Goal: Information Seeking & Learning: Learn about a topic

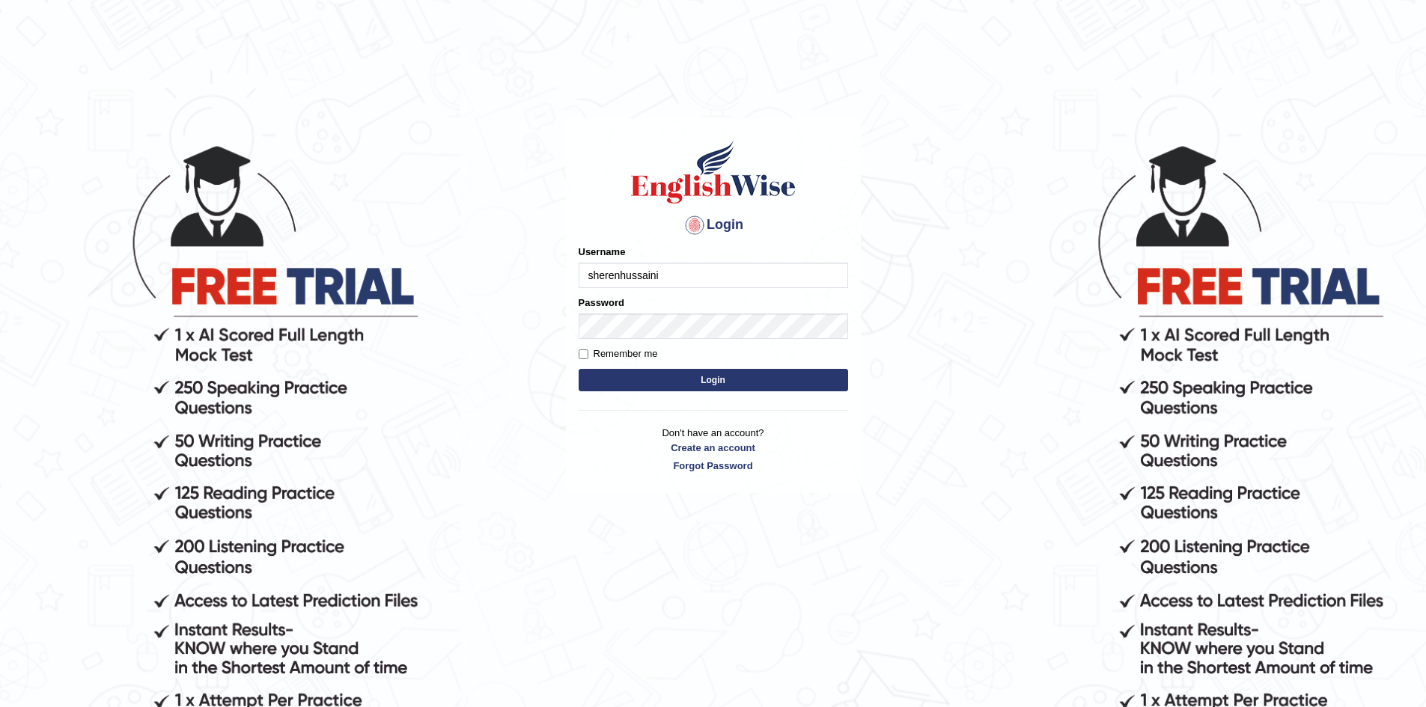
type input "sherenhussaini"
click at [579, 369] on button "Login" at bounding box center [713, 380] width 269 height 22
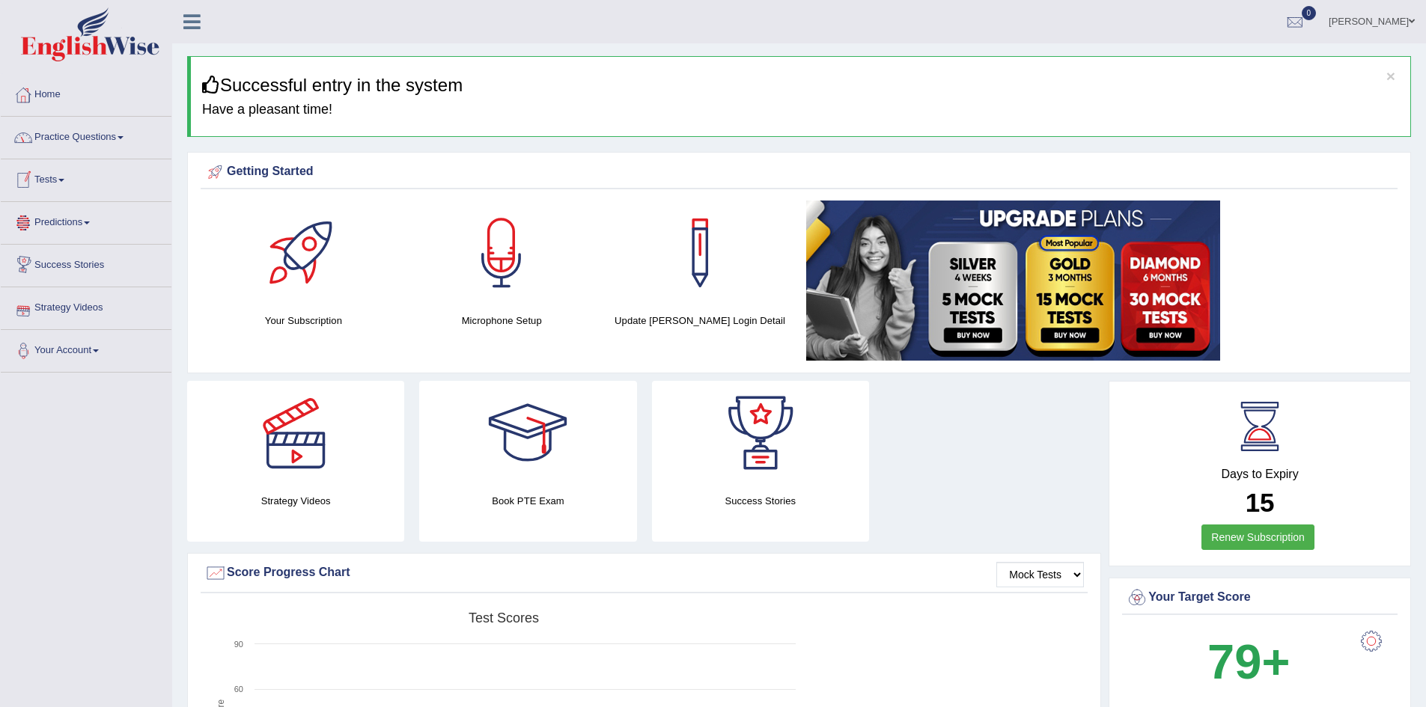
click at [133, 135] on link "Practice Questions" at bounding box center [86, 135] width 171 height 37
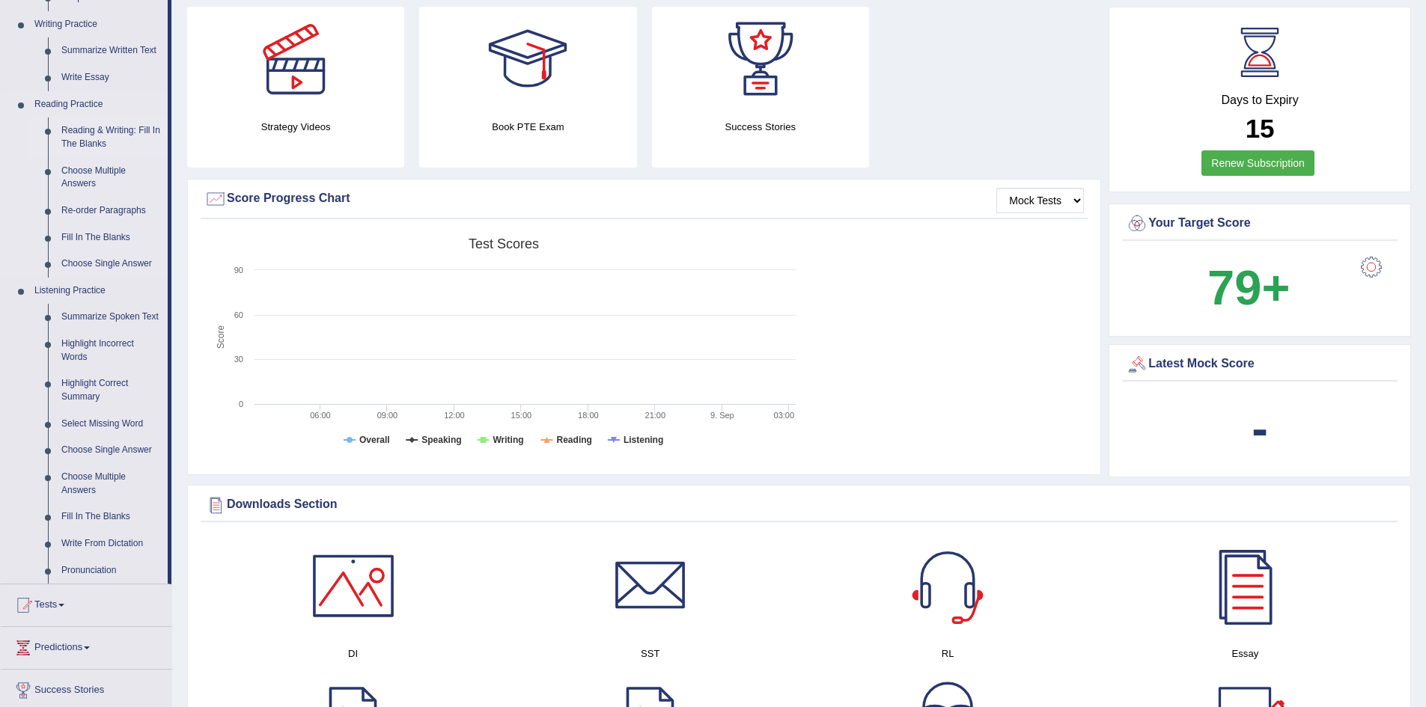
scroll to position [299, 0]
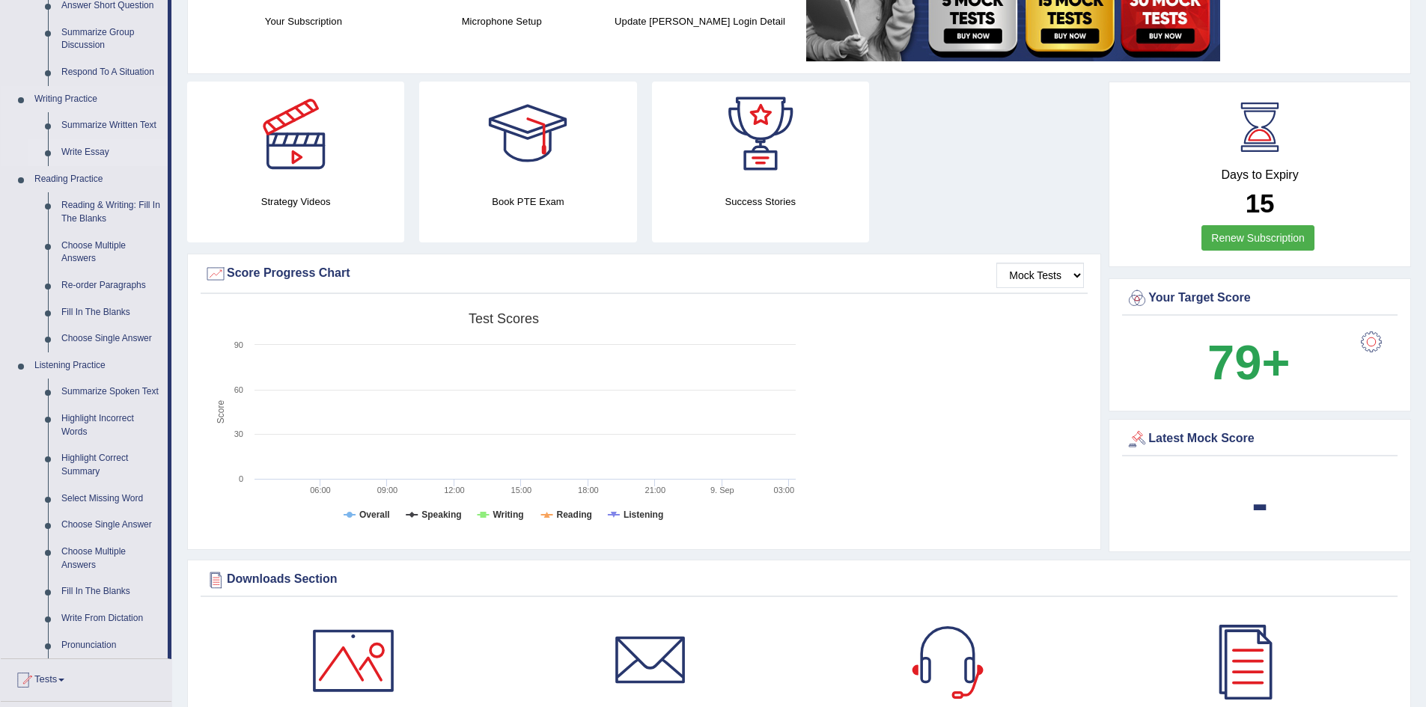
click at [88, 144] on link "Write Essay" at bounding box center [111, 152] width 113 height 27
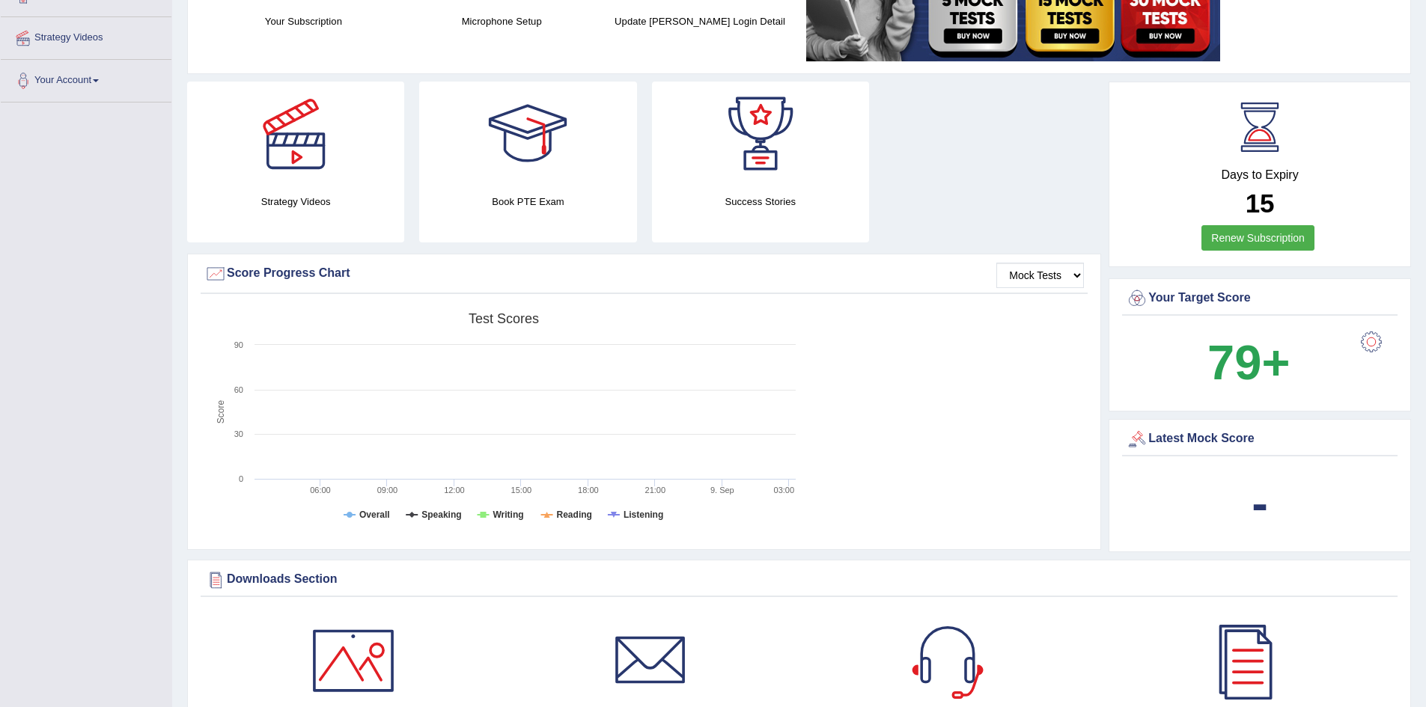
scroll to position [296, 0]
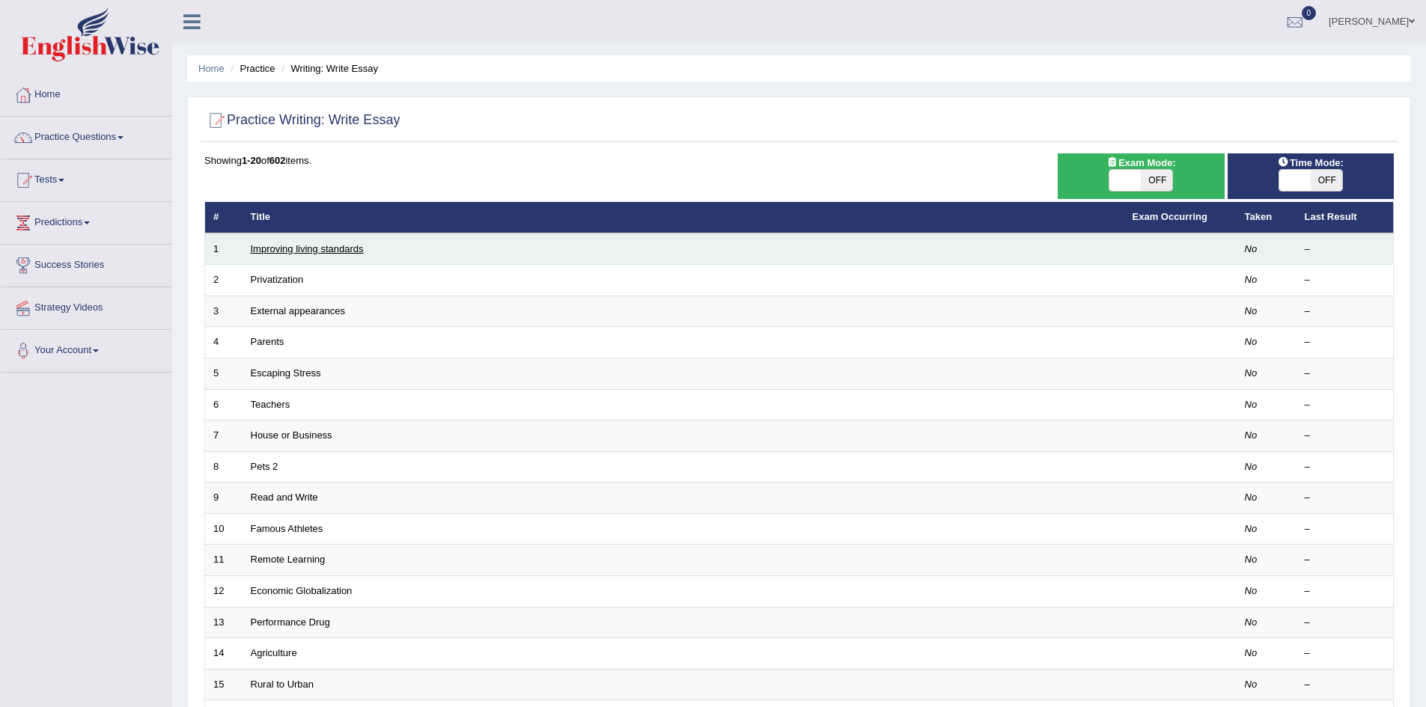
click at [316, 248] on link "Improving living standards" at bounding box center [307, 248] width 113 height 11
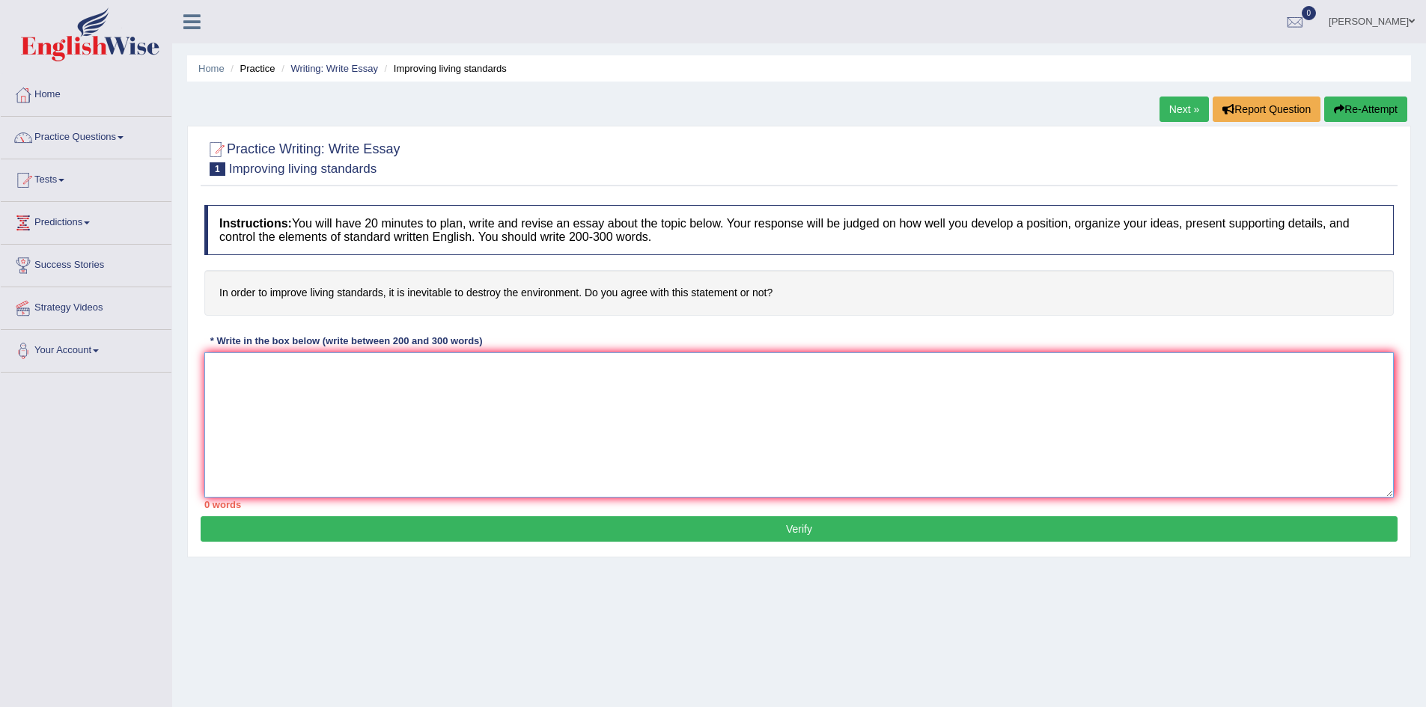
click at [251, 376] on textarea at bounding box center [798, 425] width 1189 height 145
click at [242, 376] on textarea at bounding box center [798, 425] width 1189 height 145
type textarea "o"
click at [546, 371] on textarea "One of the advantages of the living standrads lies in significant enhancment" at bounding box center [798, 425] width 1189 height 145
click at [604, 374] on textarea "One of the advantages of the living standrads lies in significant enhancement" at bounding box center [798, 425] width 1189 height 145
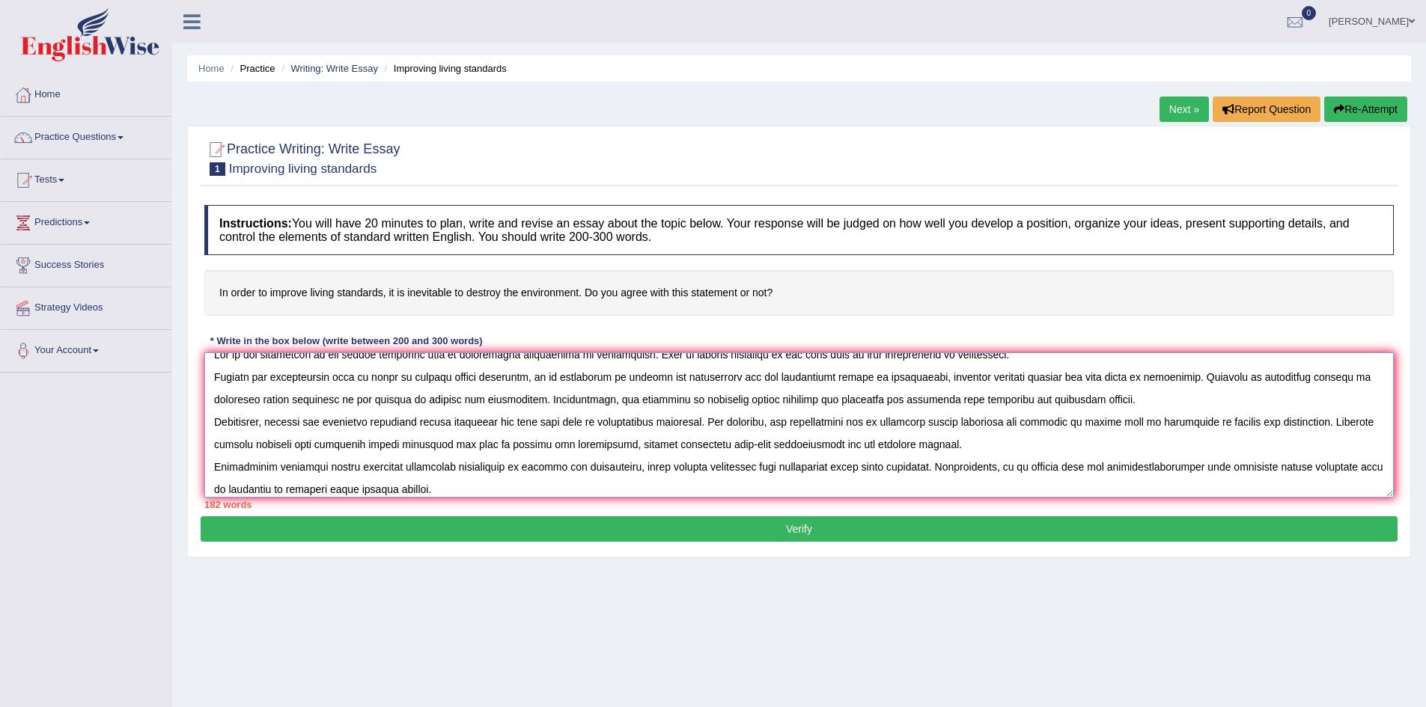
scroll to position [37, 0]
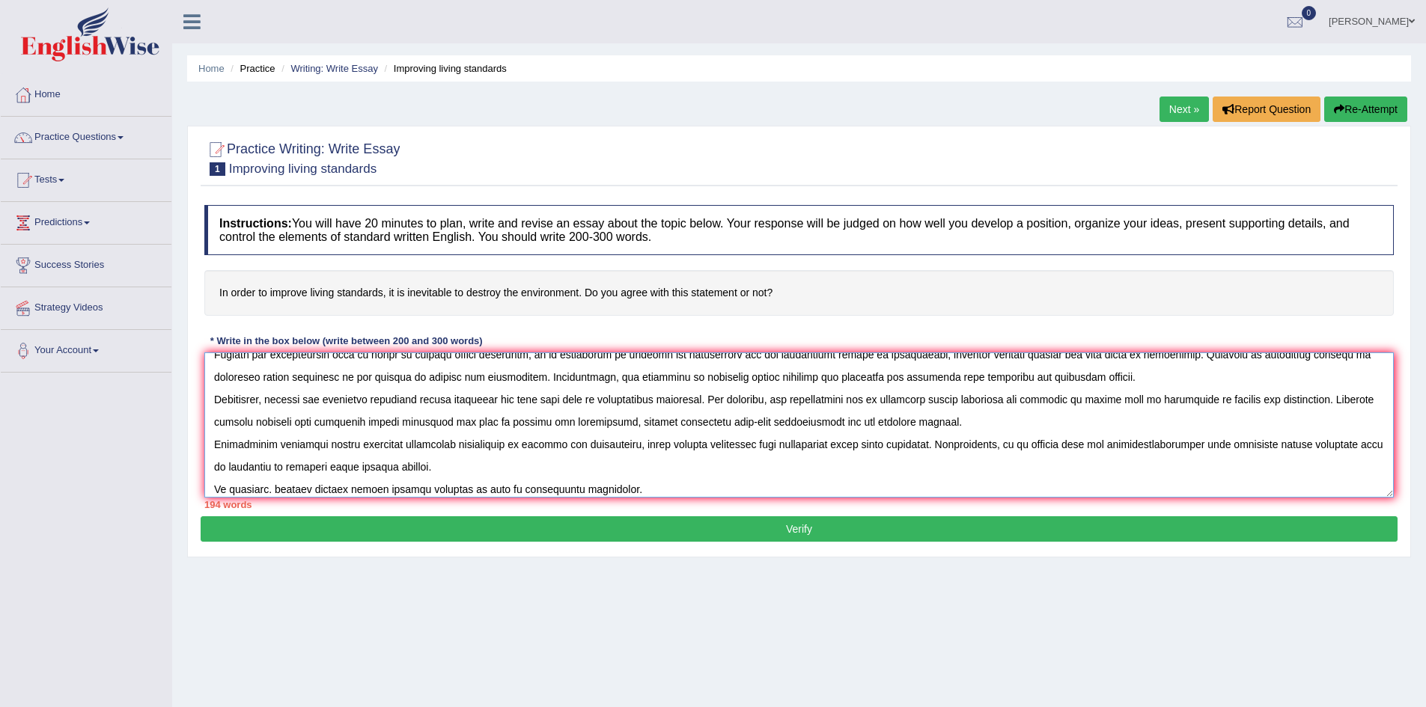
type textarea "One of the advantages of the living standrads lies in significant enhancement o…"
click at [762, 530] on button "Verify" at bounding box center [799, 529] width 1197 height 25
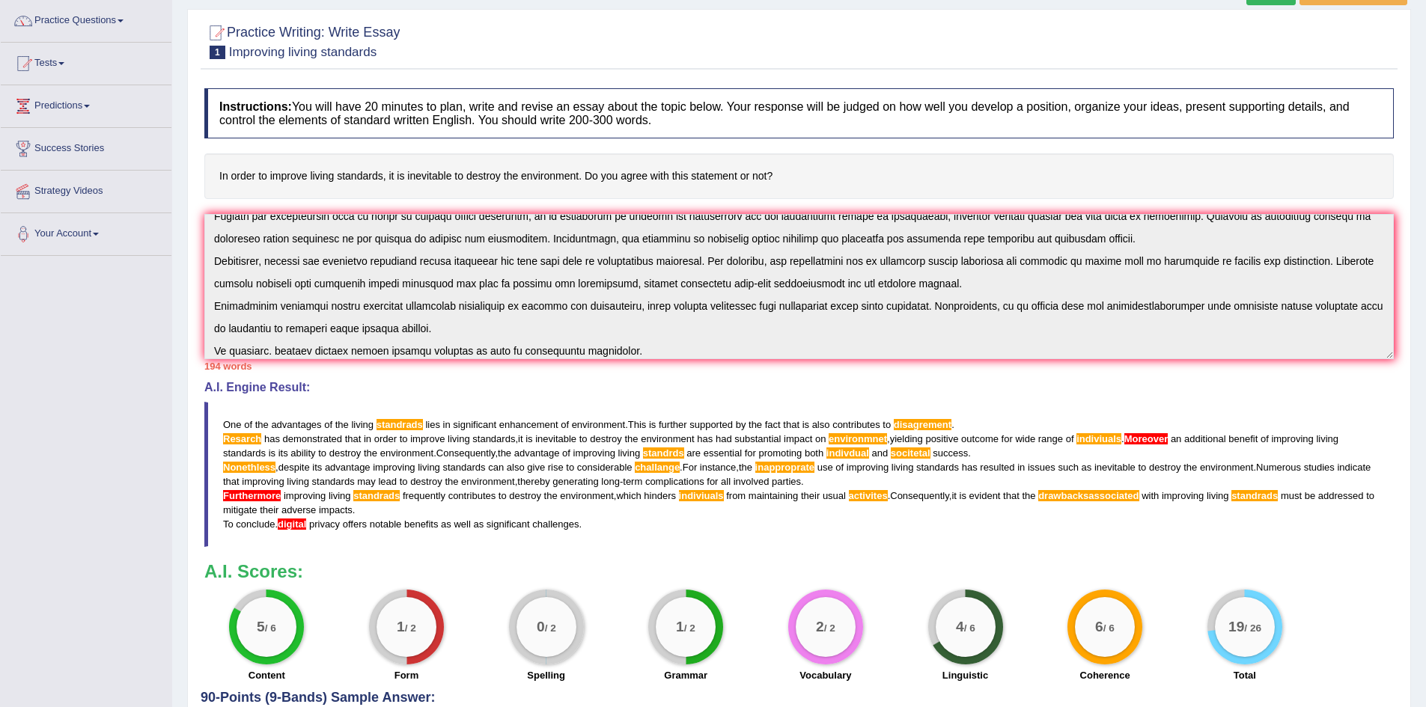
scroll to position [192, 0]
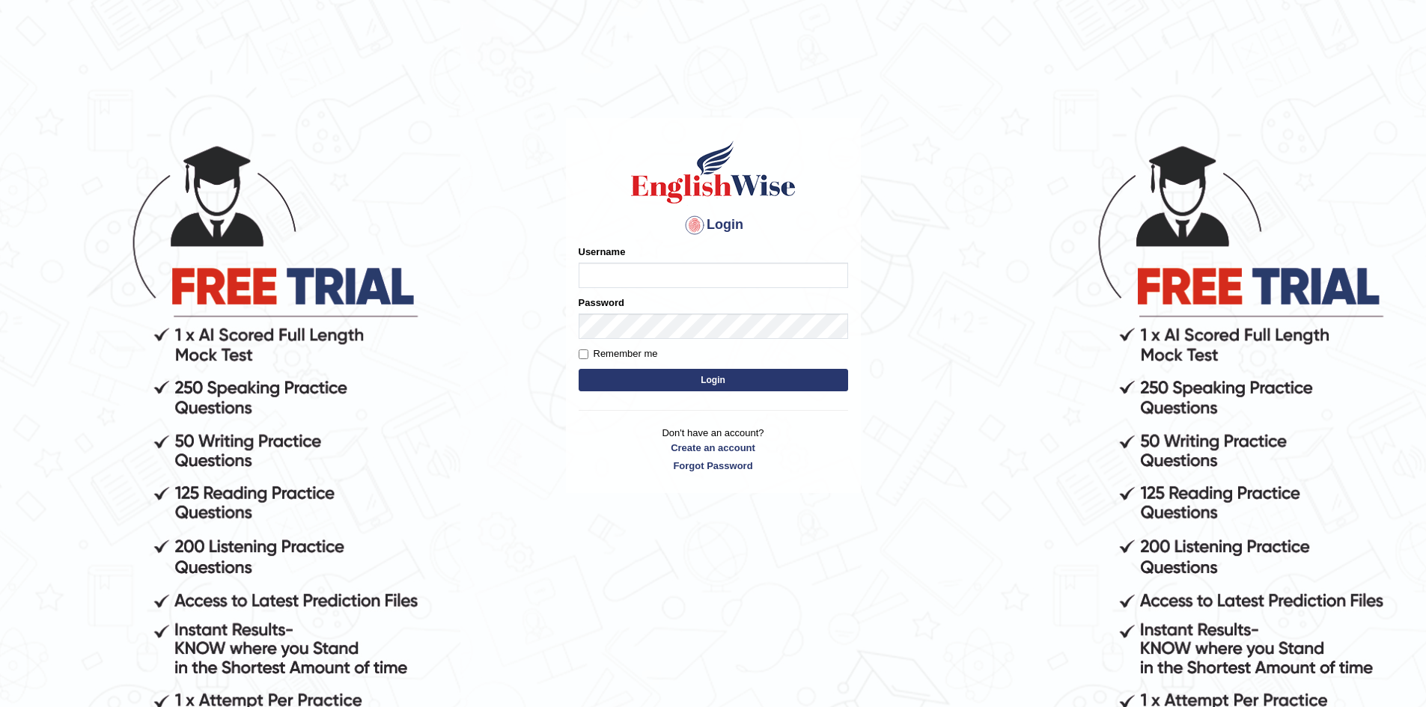
type input "w"
type input "sherenhussaini"
click at [653, 372] on button "Login" at bounding box center [713, 380] width 269 height 22
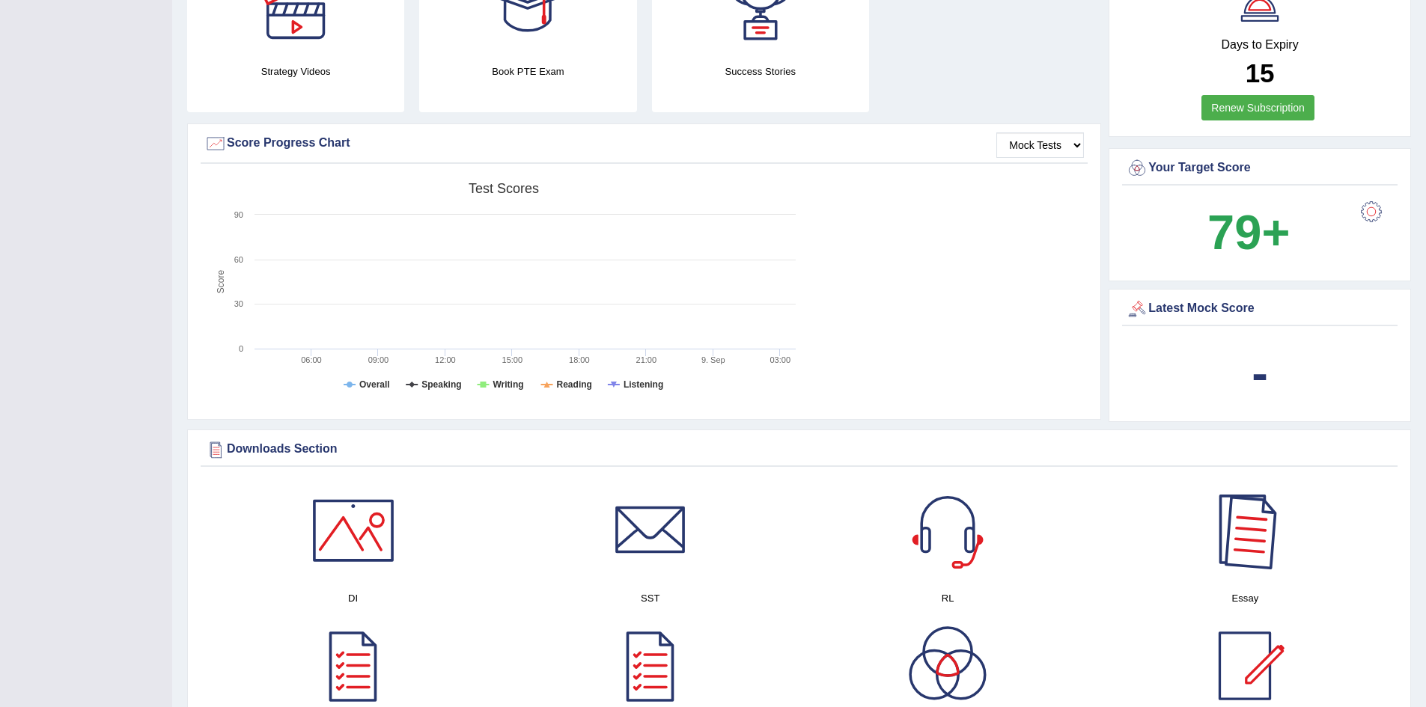
scroll to position [524, 0]
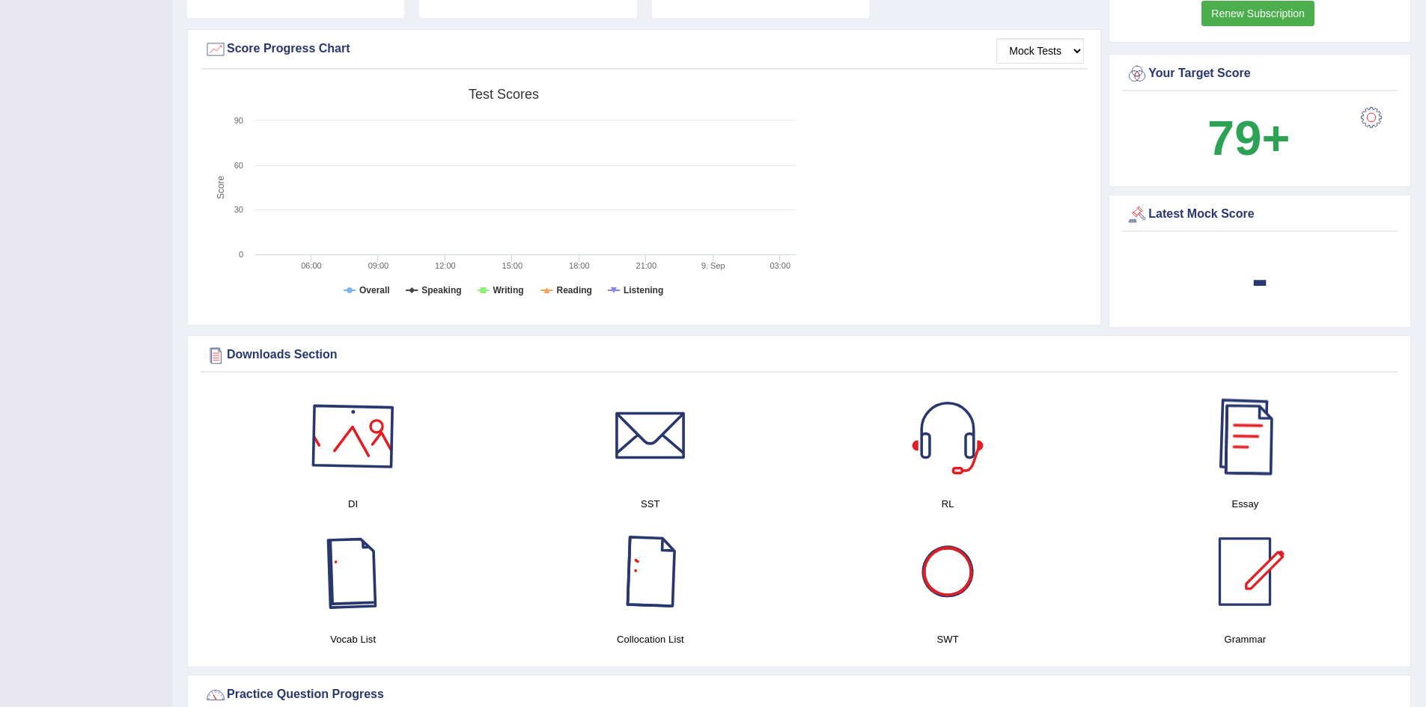
click at [357, 446] on div at bounding box center [353, 436] width 105 height 105
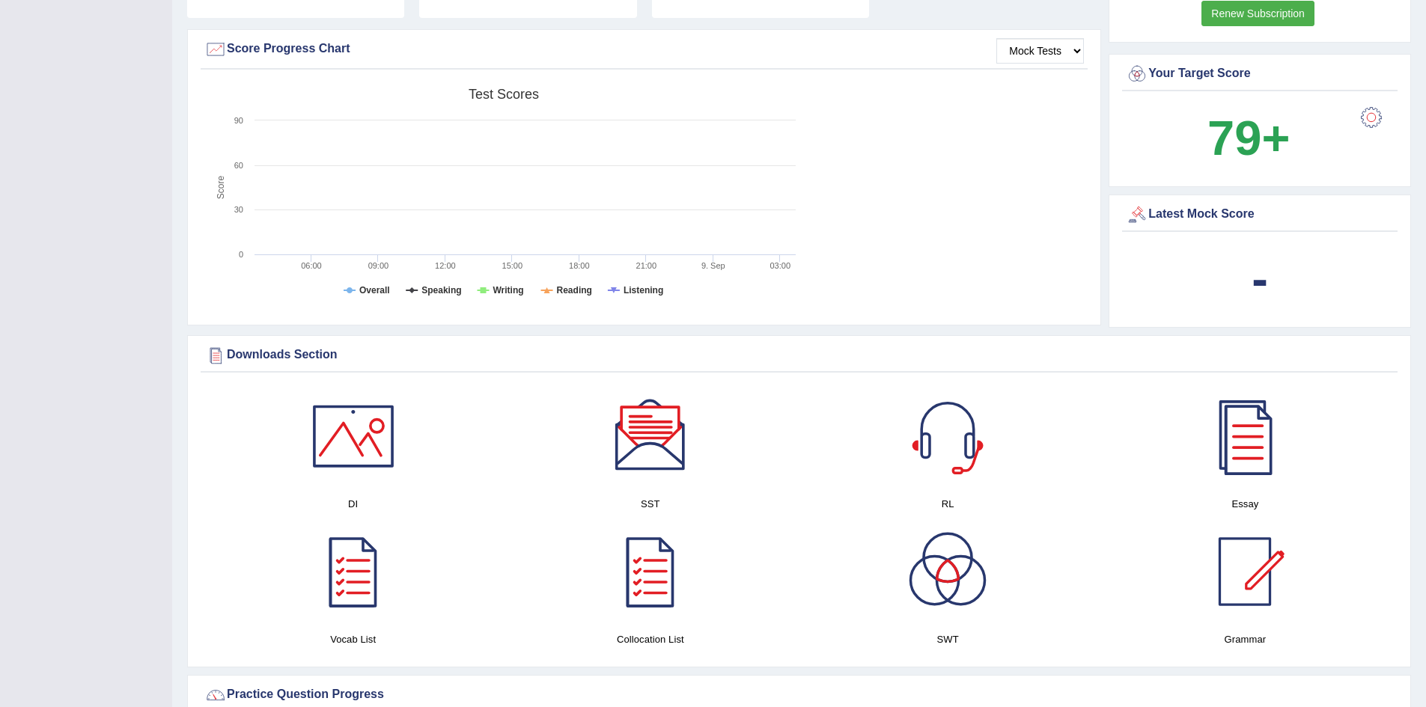
click at [665, 430] on div at bounding box center [650, 436] width 105 height 105
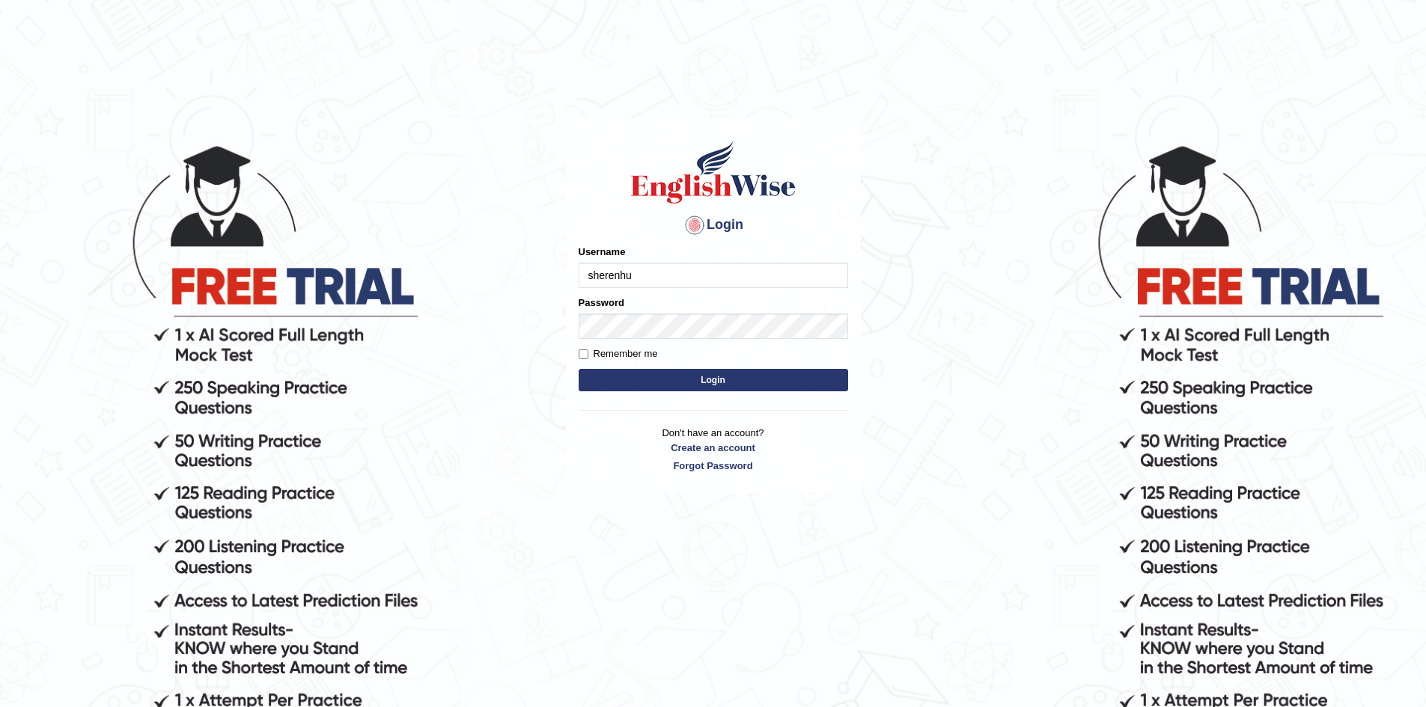
type input "sherenhussaini"
click at [579, 369] on button "Login" at bounding box center [713, 380] width 269 height 22
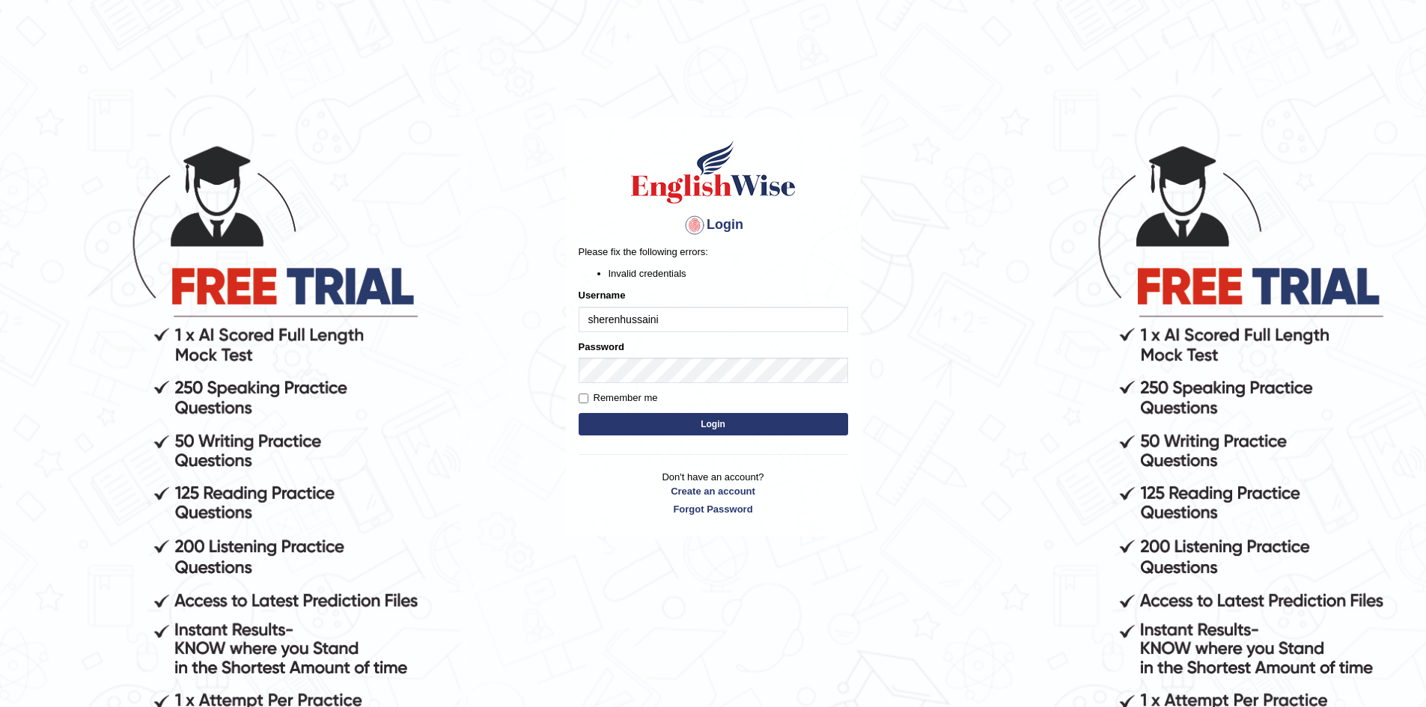
click at [643, 415] on button "Login" at bounding box center [713, 424] width 269 height 22
click at [679, 416] on button "Login" at bounding box center [713, 424] width 269 height 22
type input "@sherenhussaini"
click at [579, 413] on button "Login" at bounding box center [713, 424] width 269 height 22
click at [596, 317] on input "@sherenhussaini" at bounding box center [713, 319] width 269 height 25
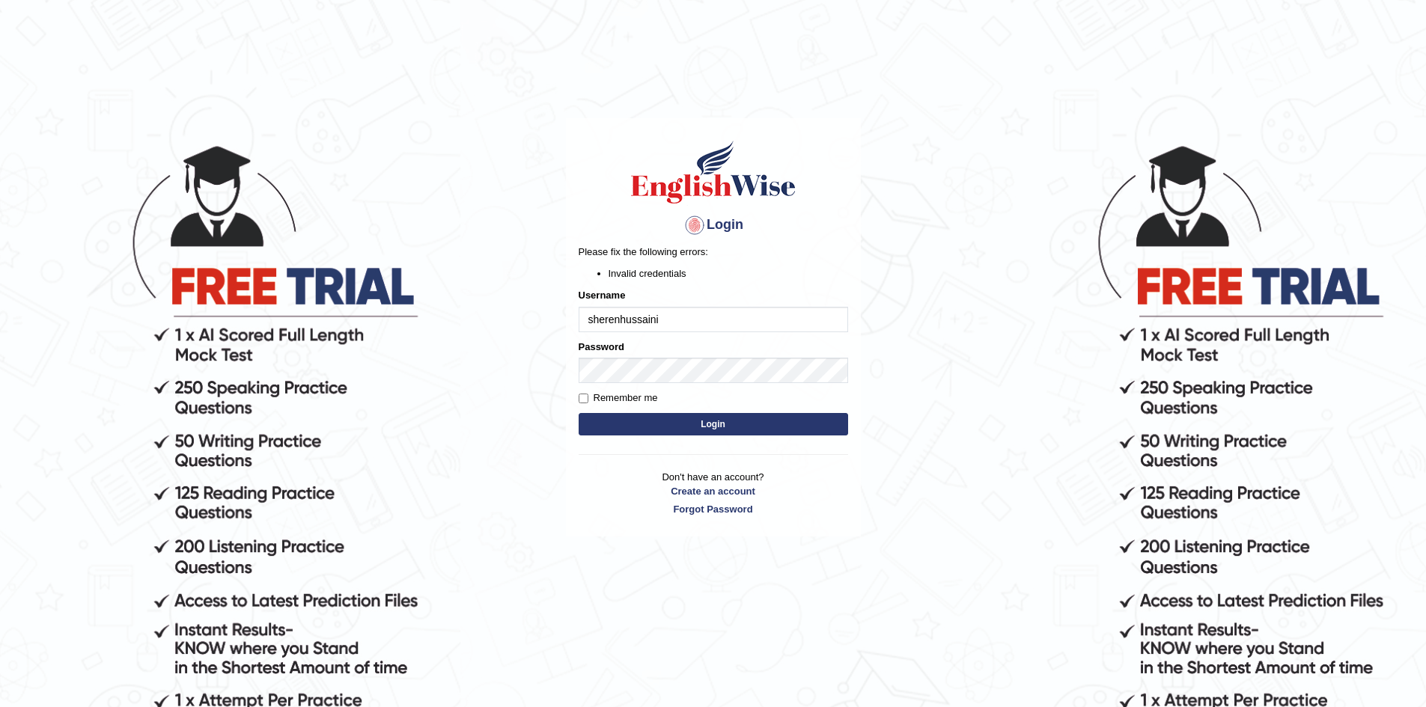
type input "sherenhussaini"
click at [517, 350] on body "Login Please fix the following errors: Invalid credentials Username sherenhussa…" at bounding box center [713, 424] width 1426 height 707
click at [579, 413] on button "Login" at bounding box center [713, 424] width 269 height 22
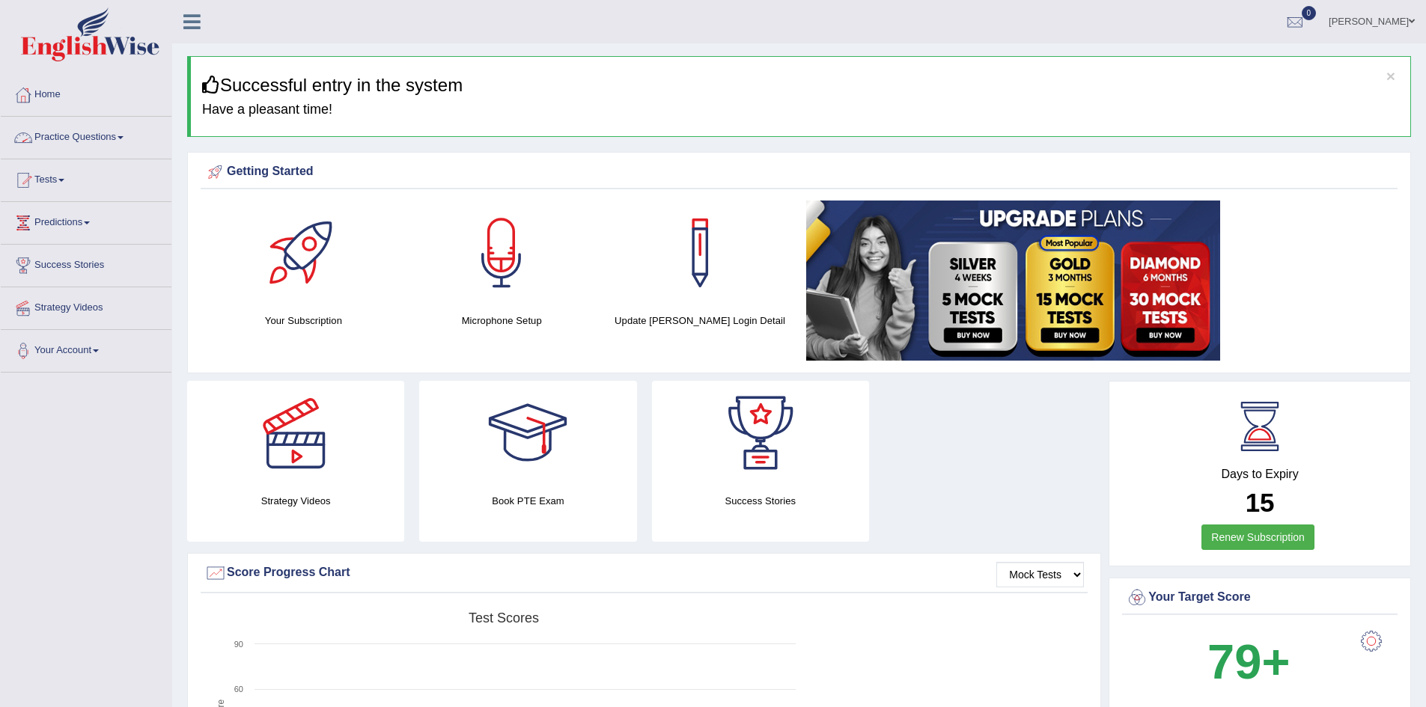
click at [126, 141] on link "Practice Questions" at bounding box center [86, 135] width 171 height 37
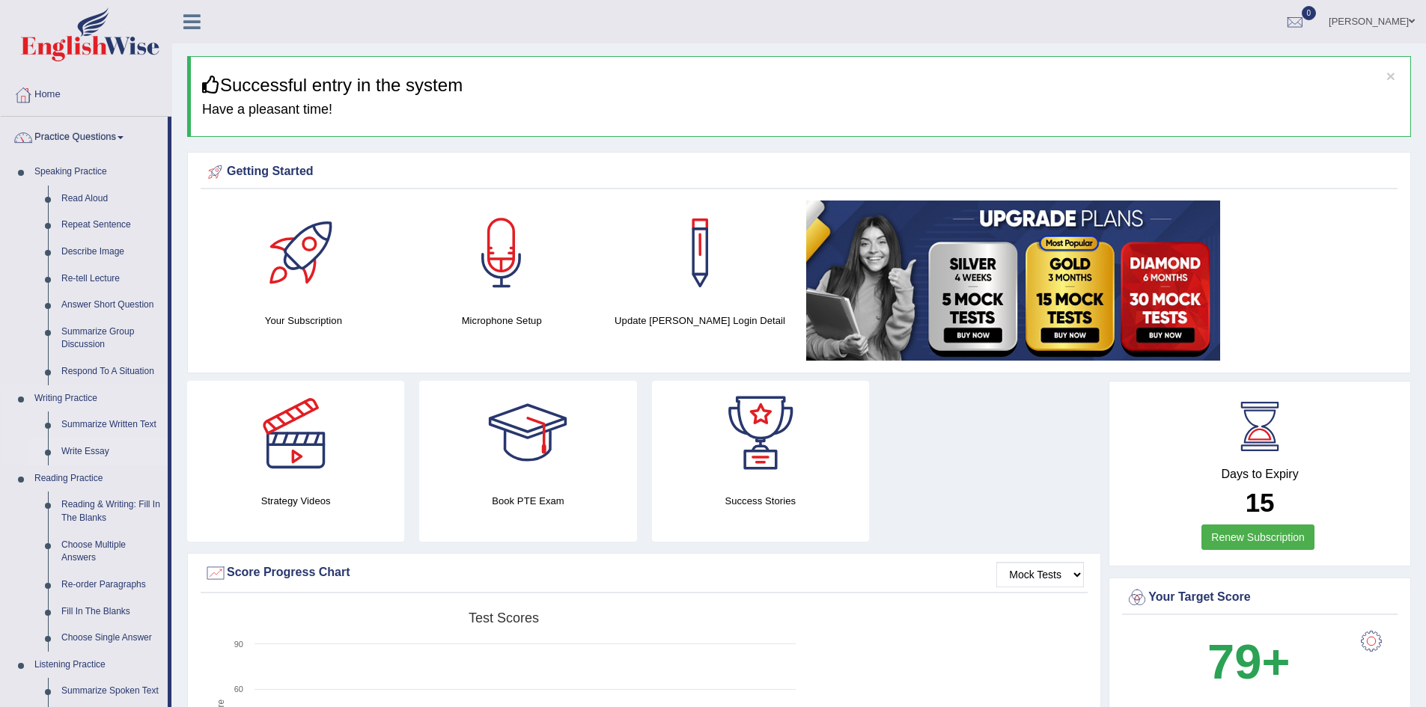
click at [98, 448] on link "Write Essay" at bounding box center [111, 452] width 113 height 27
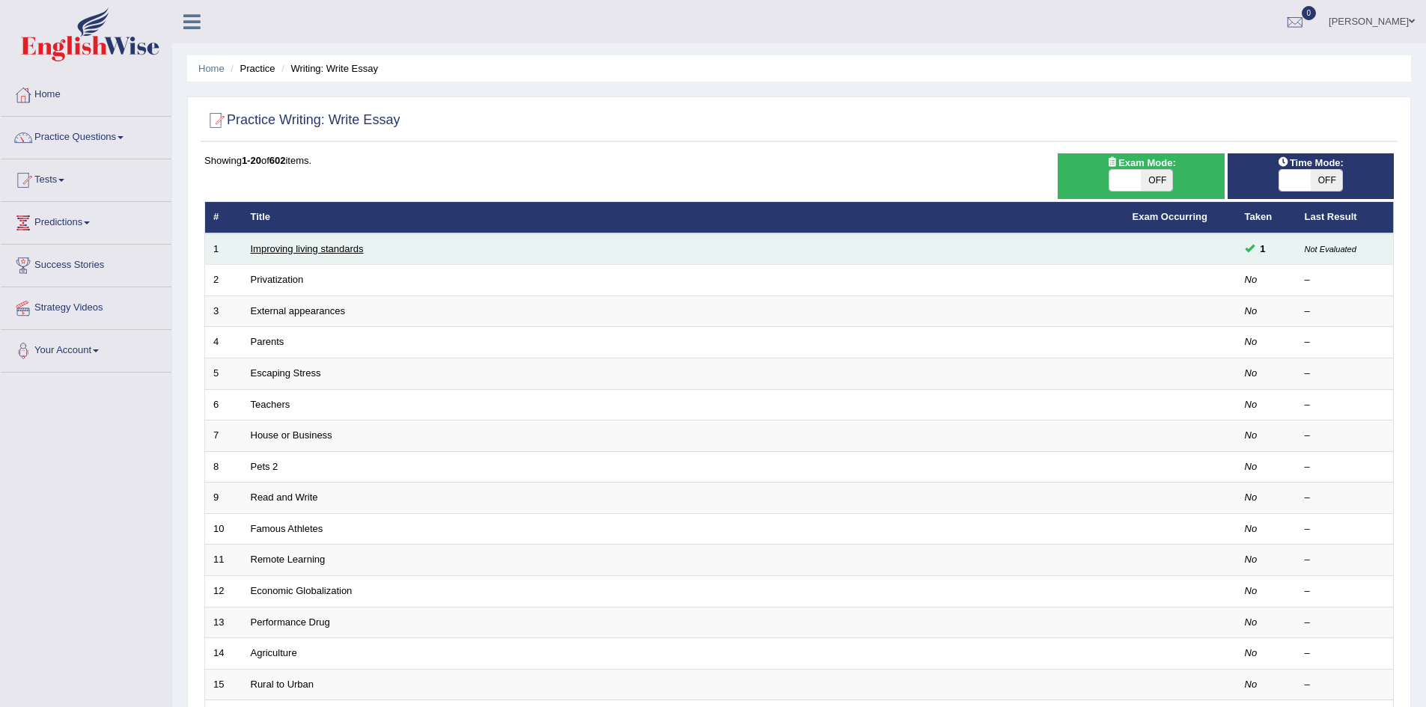
click at [332, 243] on link "Improving living standards" at bounding box center [307, 248] width 113 height 11
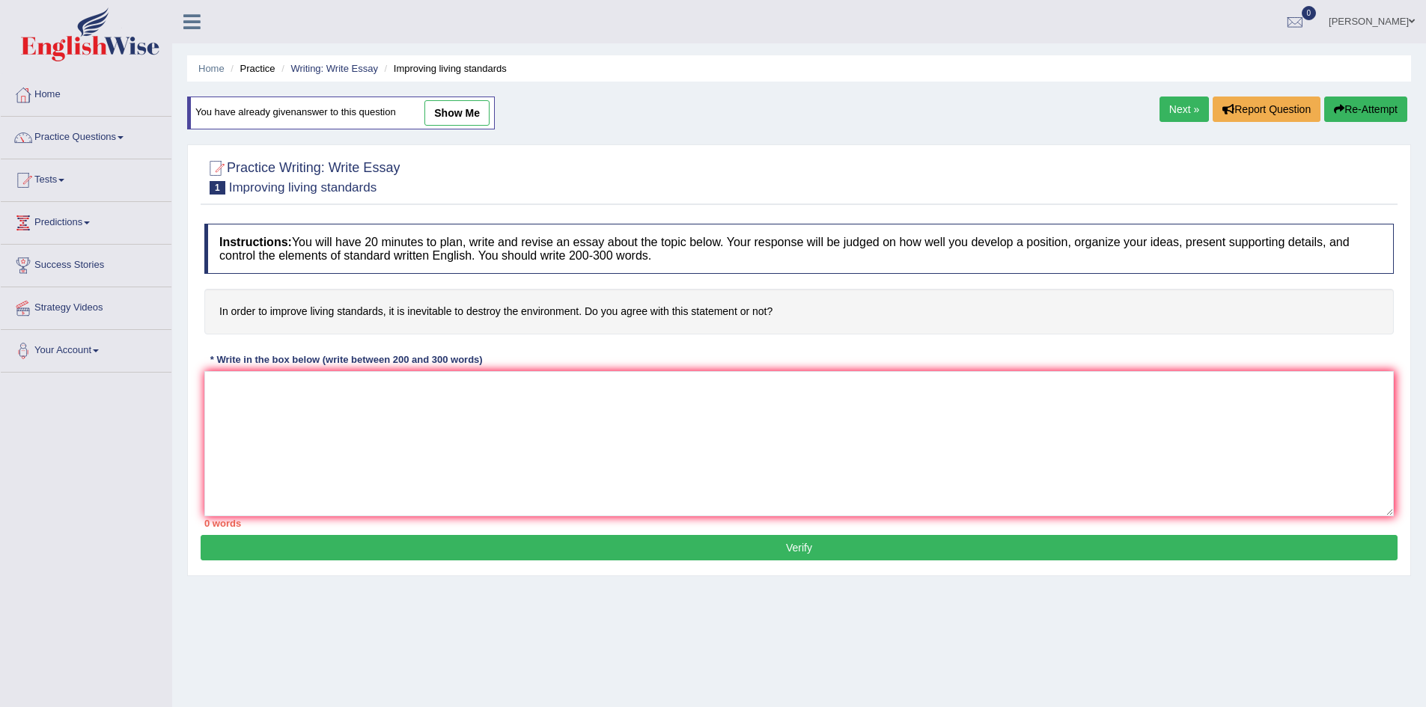
click at [456, 107] on link "show me" at bounding box center [456, 112] width 65 height 25
type textarea "One of the advantages of the living standrads lies in significant enhancement o…"
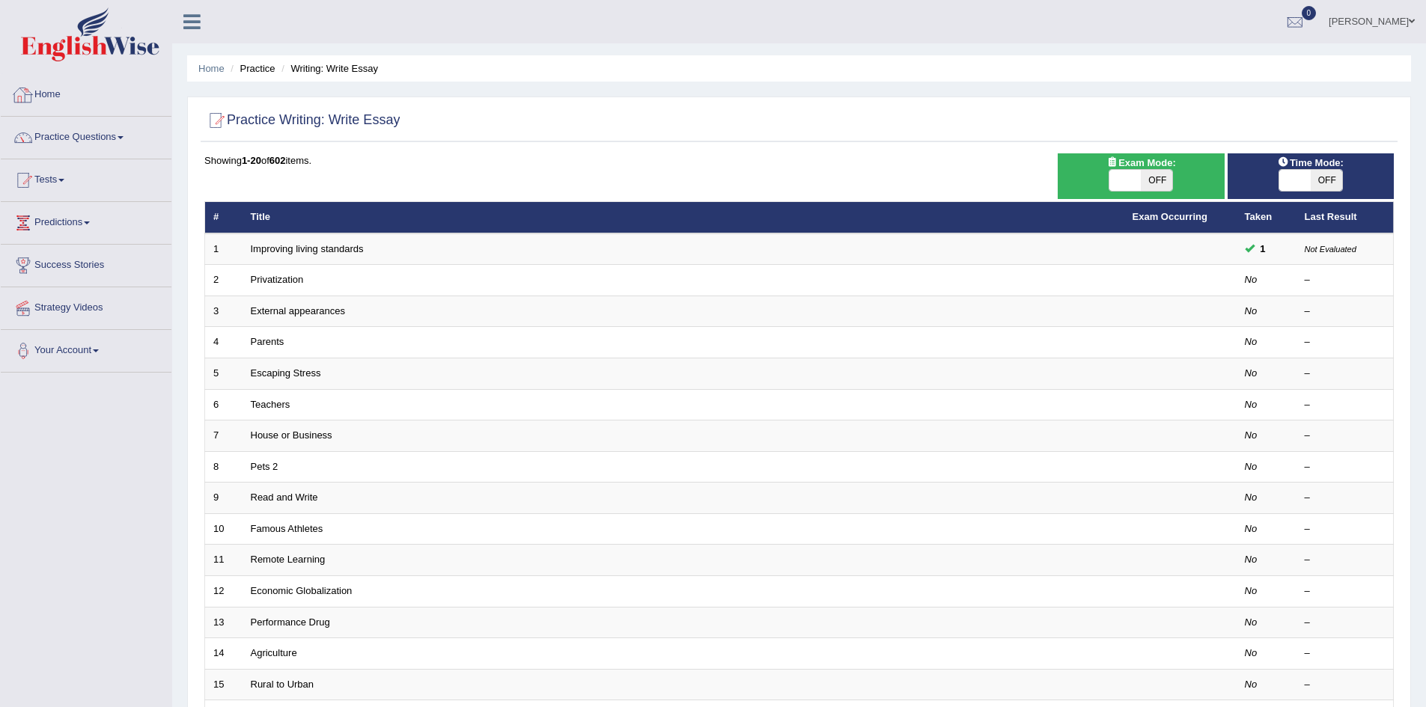
click at [59, 87] on link "Home" at bounding box center [86, 92] width 171 height 37
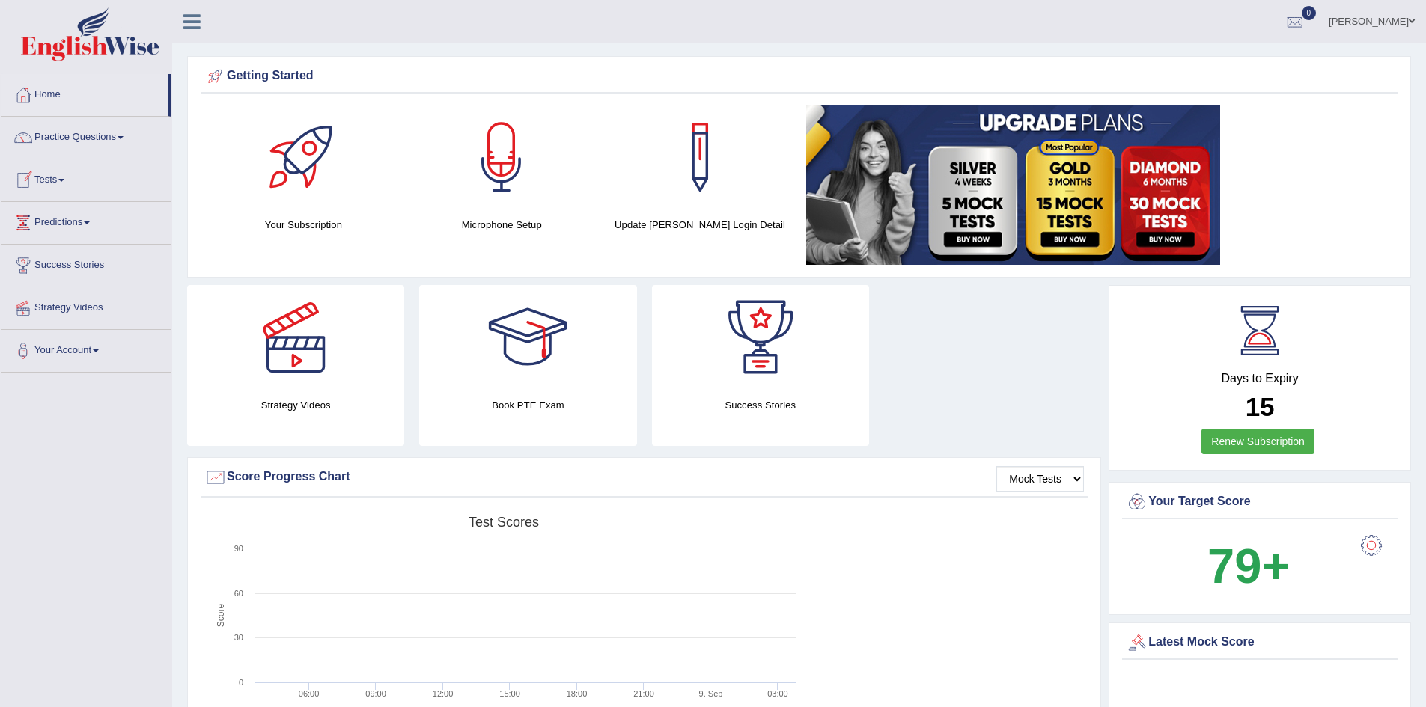
click at [73, 180] on link "Tests" at bounding box center [86, 177] width 171 height 37
click at [131, 147] on link "Practice Questions" at bounding box center [86, 135] width 171 height 37
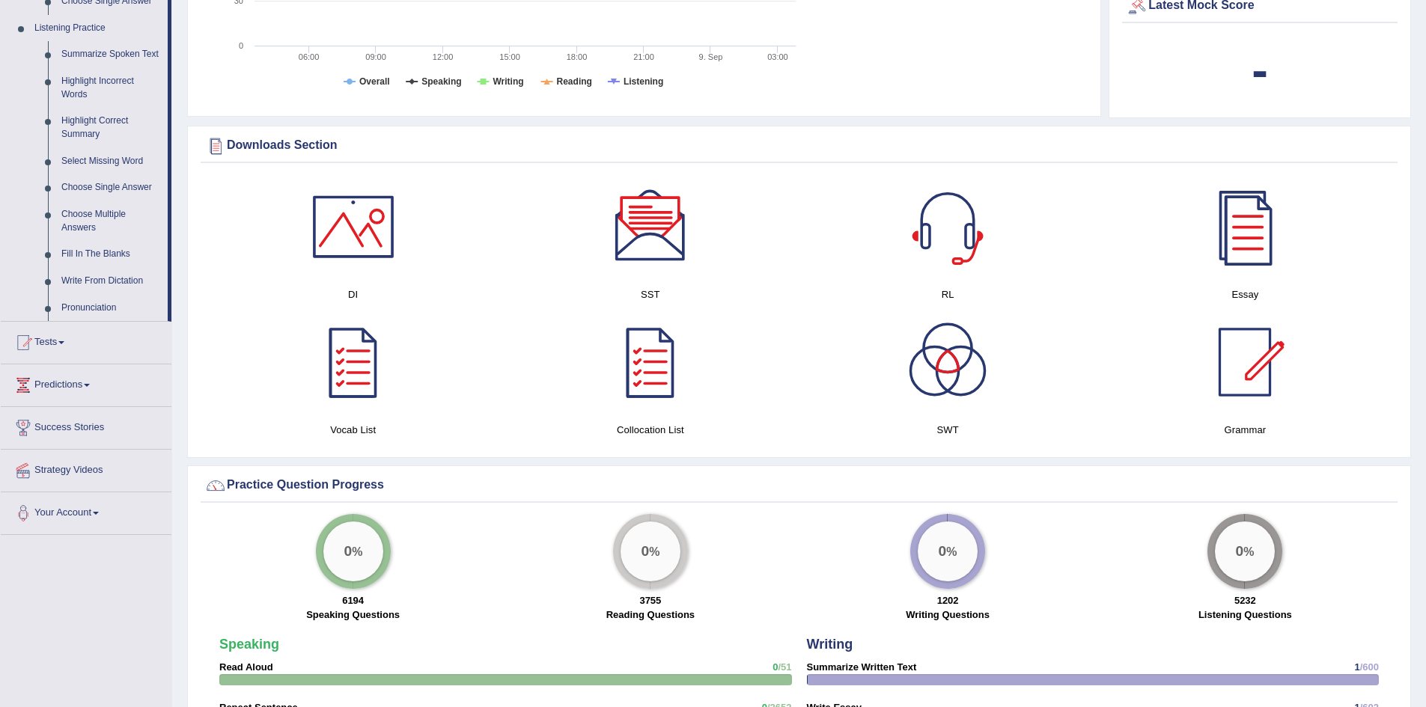
scroll to position [674, 0]
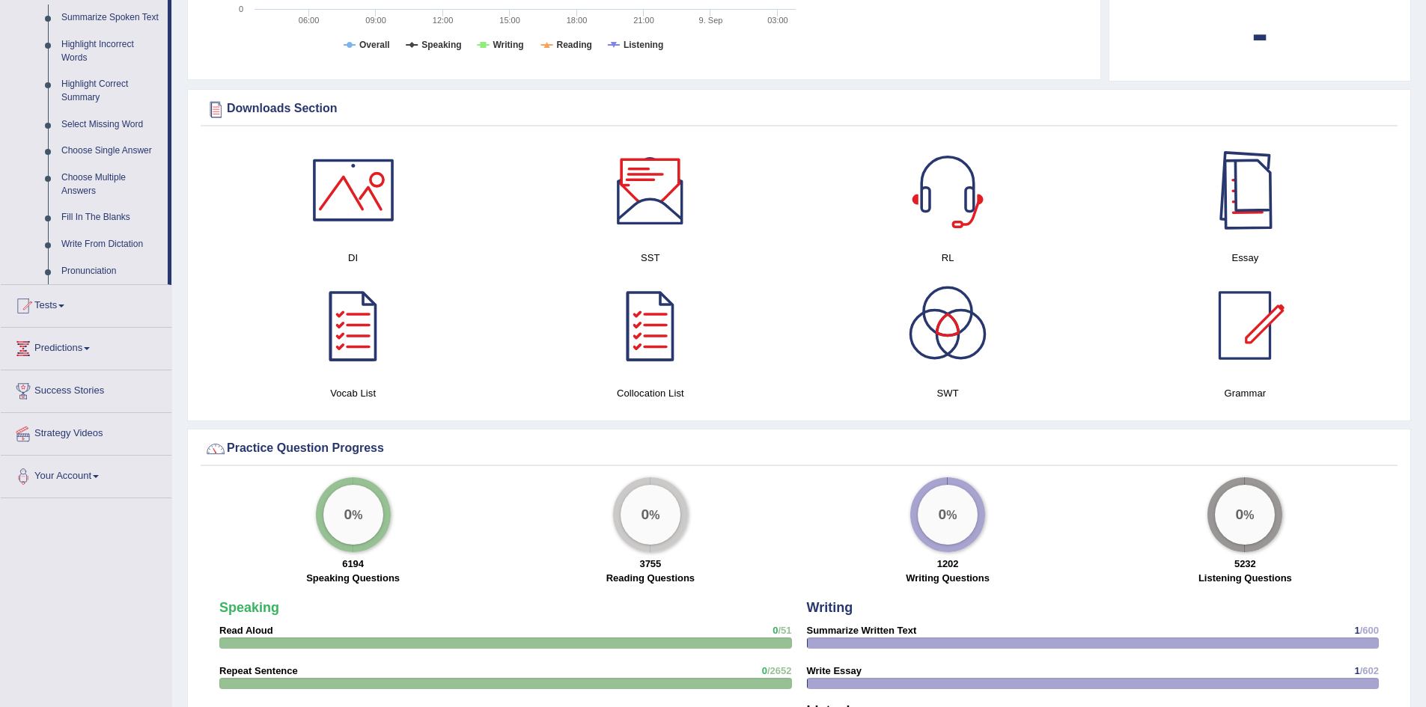
click at [1247, 180] on div at bounding box center [1244, 190] width 105 height 105
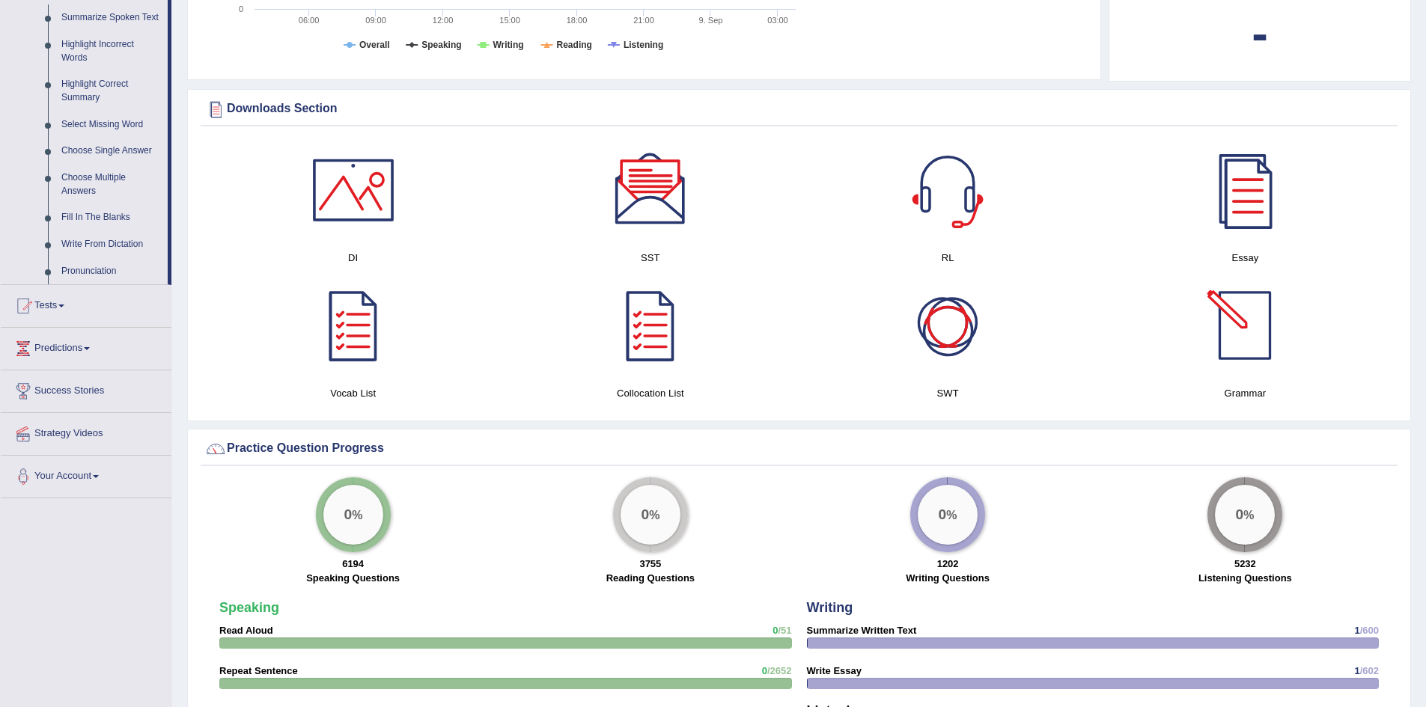
click at [935, 338] on div at bounding box center [947, 325] width 105 height 105
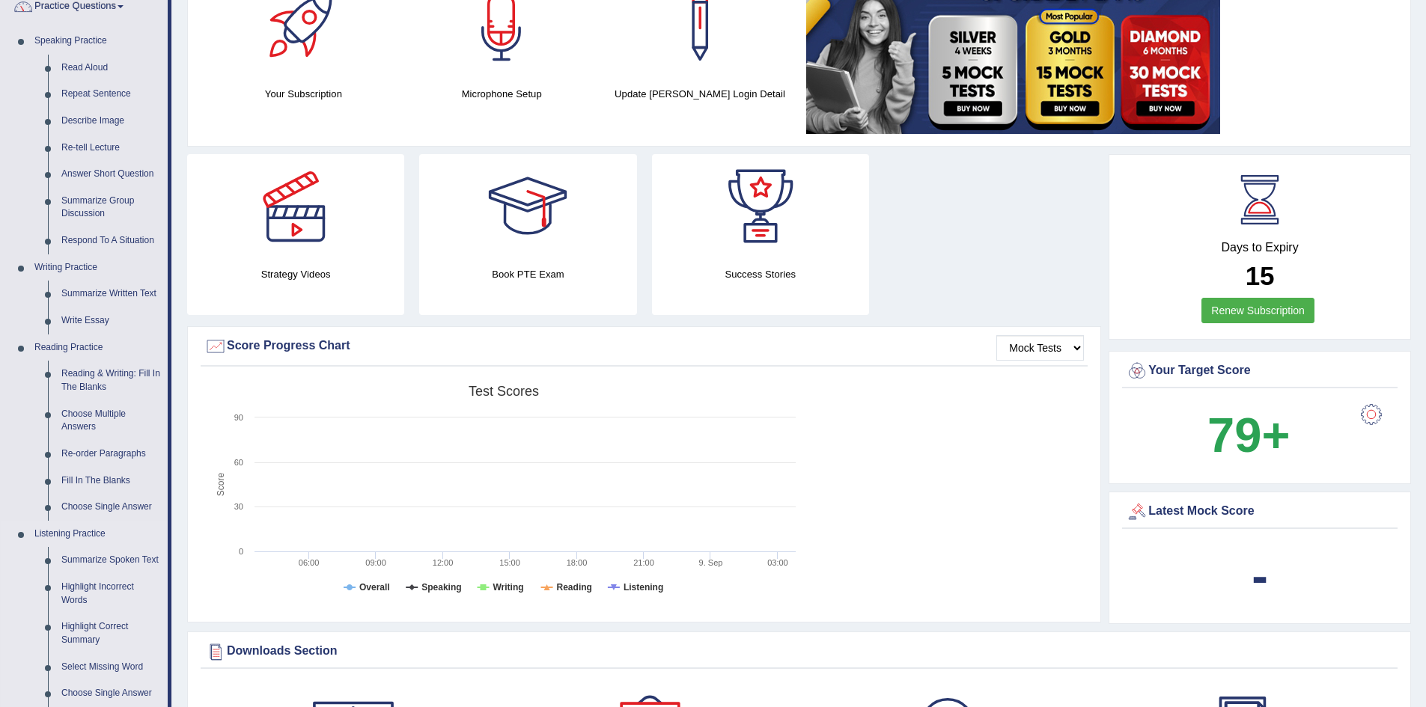
scroll to position [75, 0]
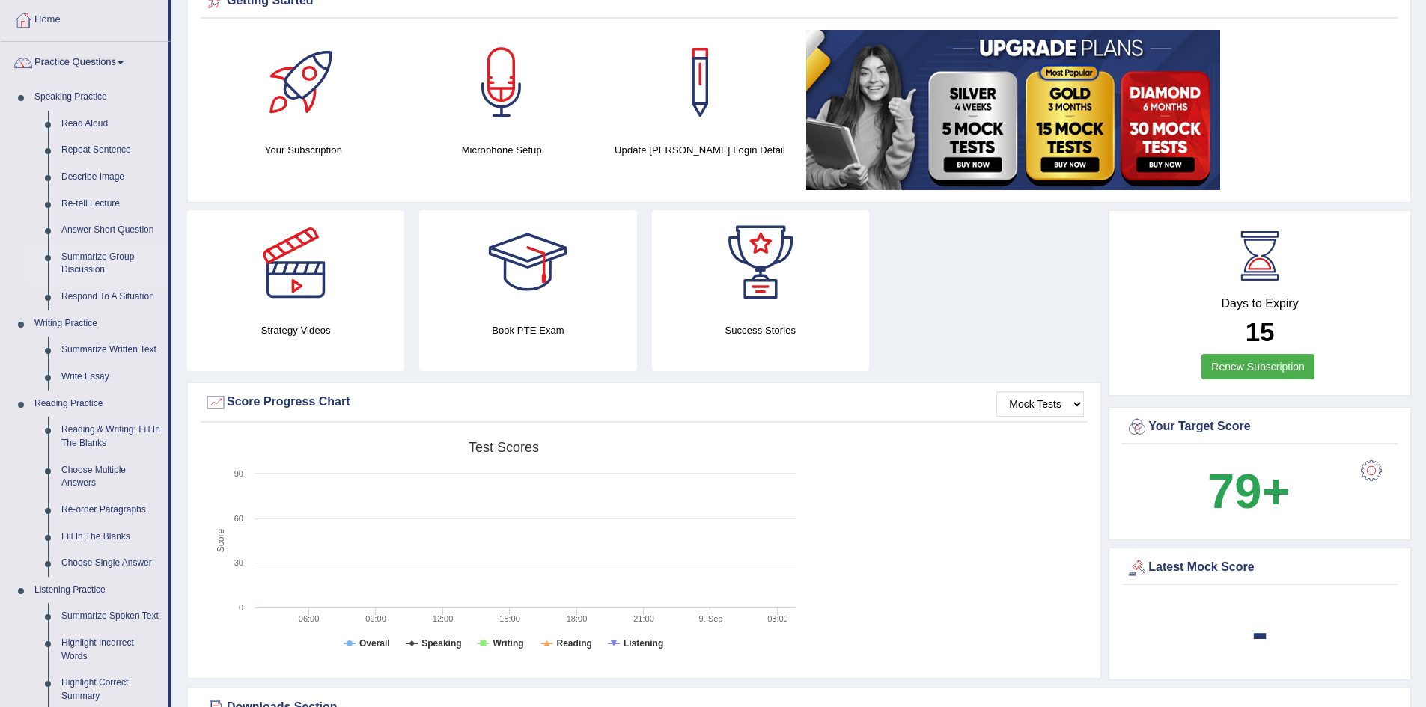
click at [81, 255] on link "Summarize Group Discussion" at bounding box center [111, 264] width 113 height 40
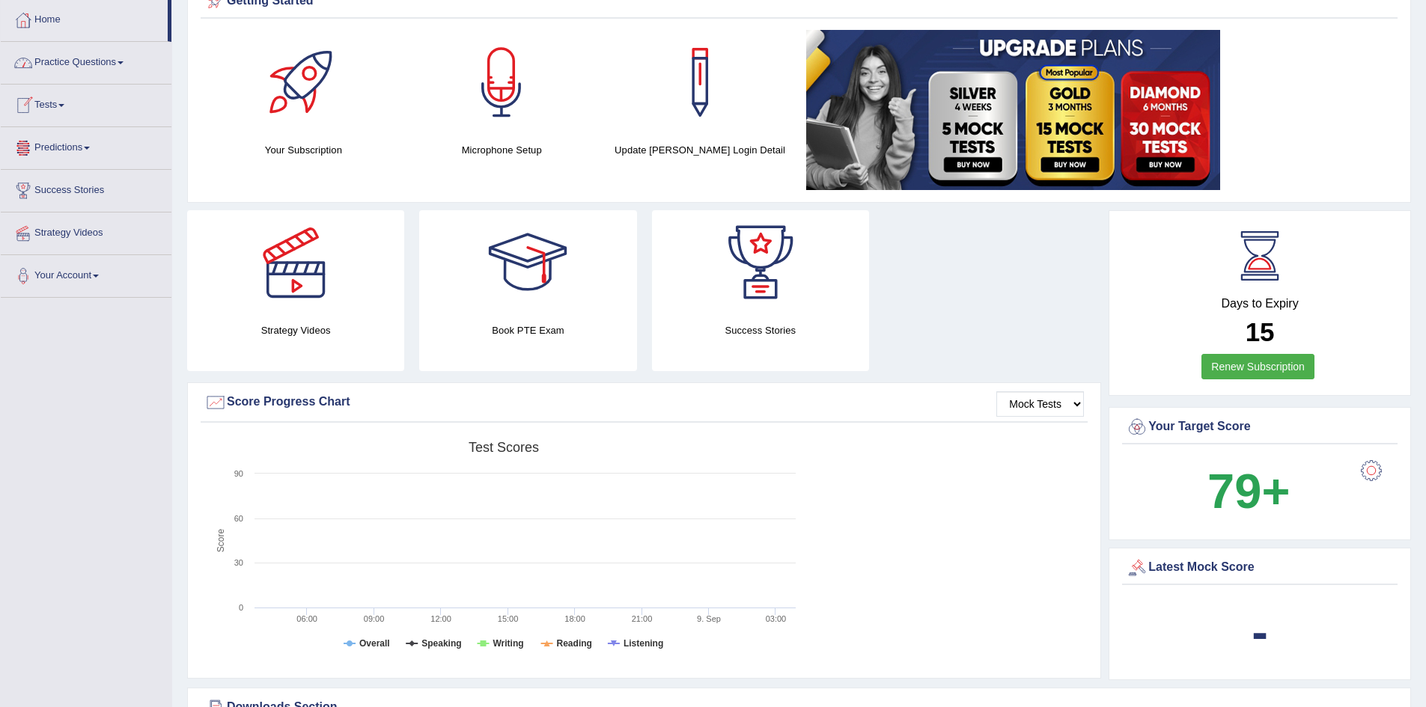
click at [130, 77] on link "Practice Questions" at bounding box center [86, 60] width 171 height 37
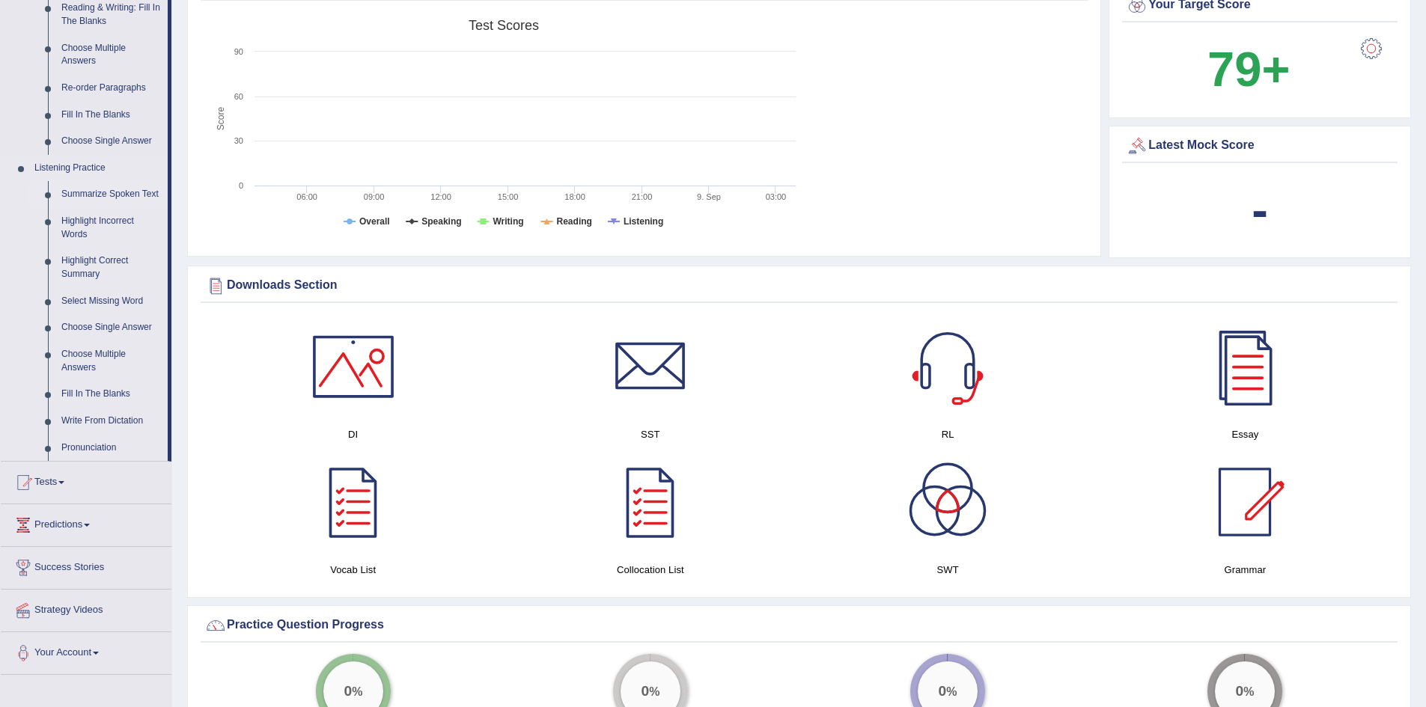
scroll to position [524, 0]
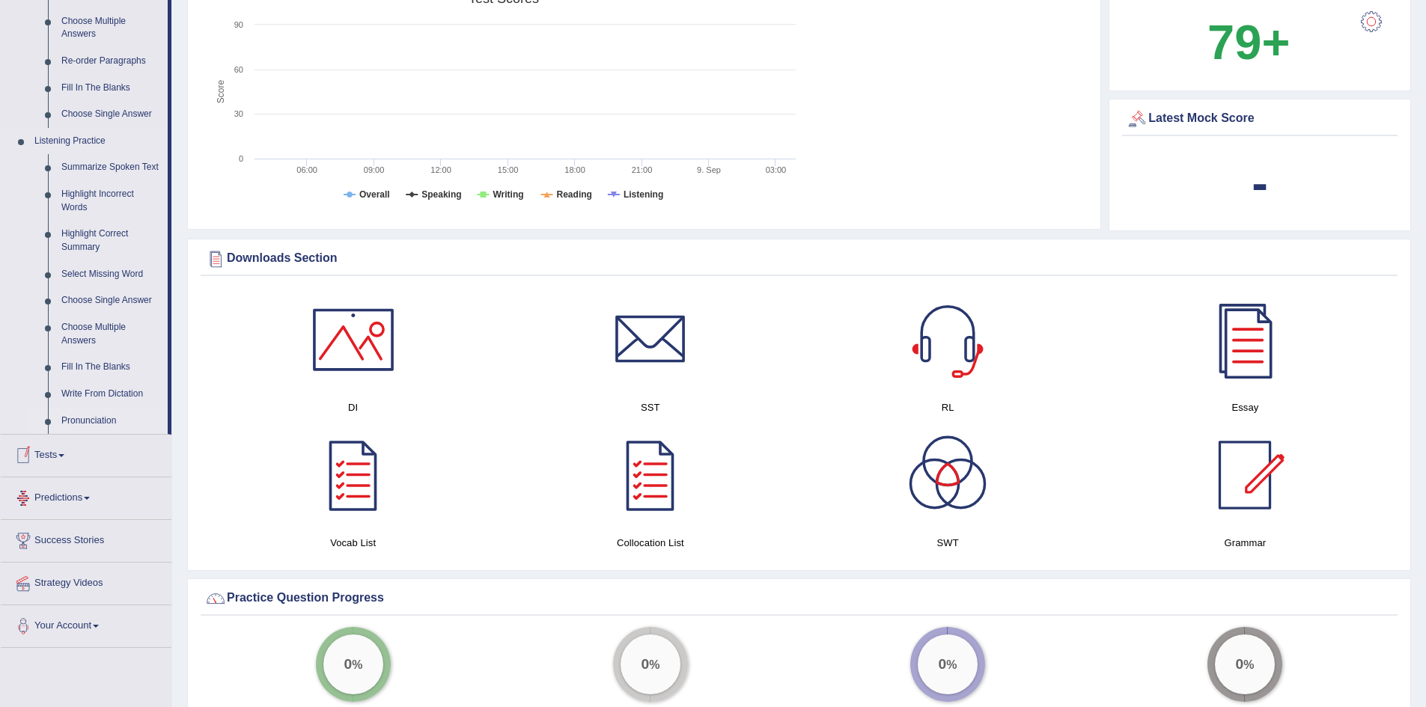
click at [101, 416] on link "Pronunciation" at bounding box center [111, 421] width 113 height 27
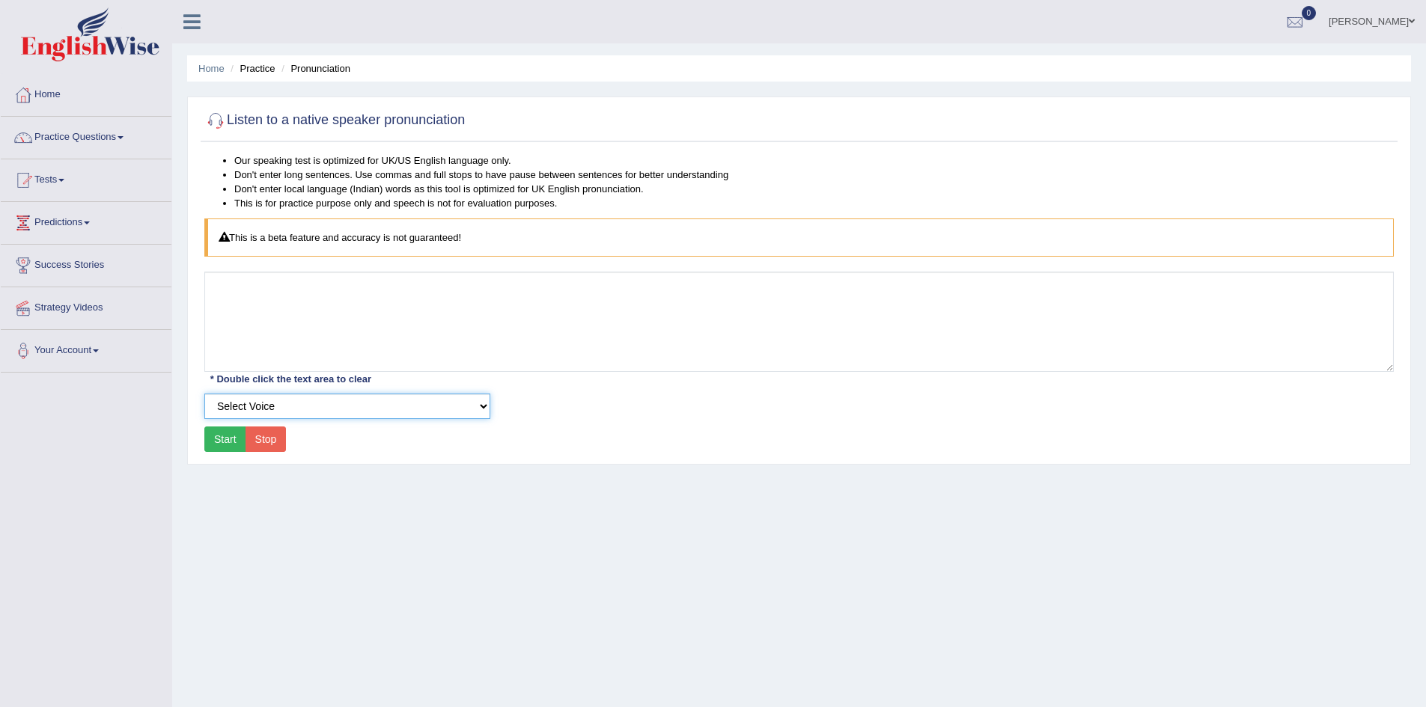
click at [341, 402] on select "Select Voice UK English [DEMOGRAPHIC_DATA] UK English [DEMOGRAPHIC_DATA]" at bounding box center [347, 406] width 286 height 25
click at [484, 408] on select "Select Voice UK English [DEMOGRAPHIC_DATA] UK English [DEMOGRAPHIC_DATA]" at bounding box center [347, 406] width 286 height 25
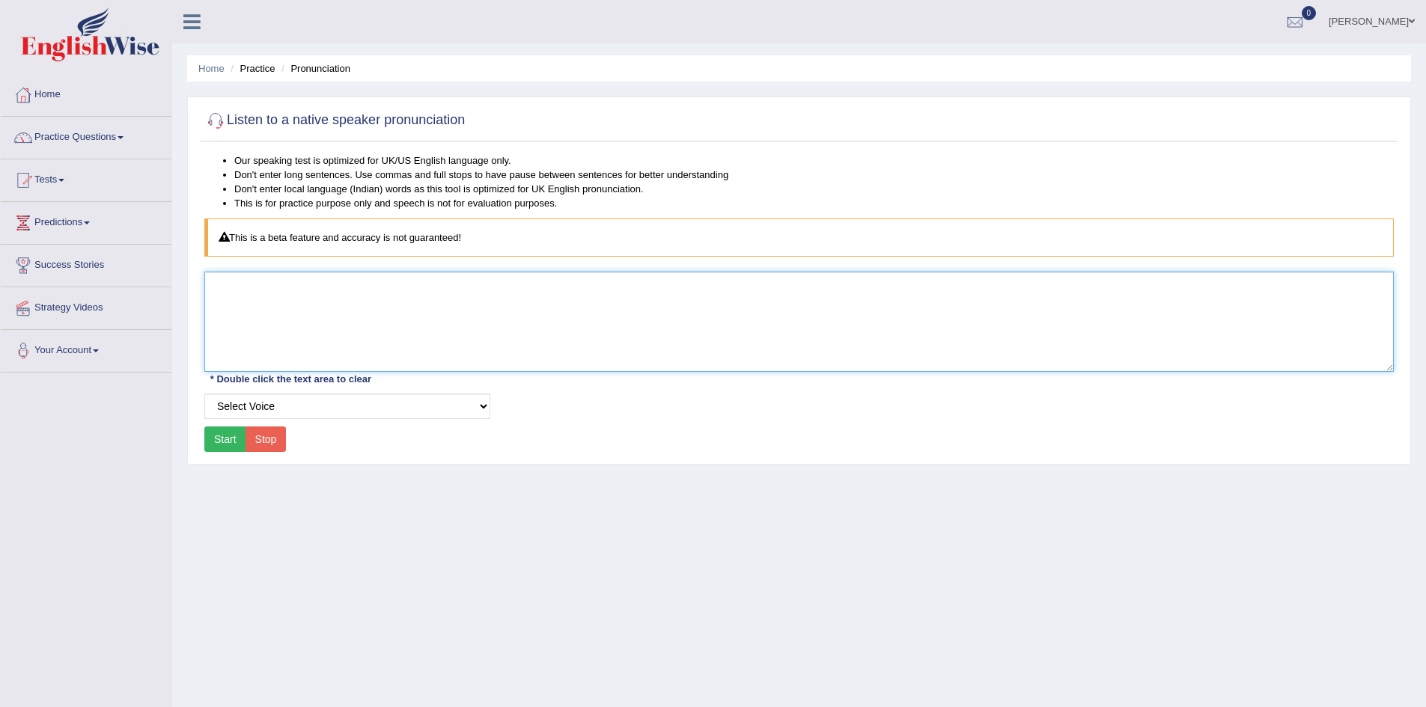
click at [274, 291] on textarea at bounding box center [798, 322] width 1189 height 100
